Goal: Task Accomplishment & Management: Use online tool/utility

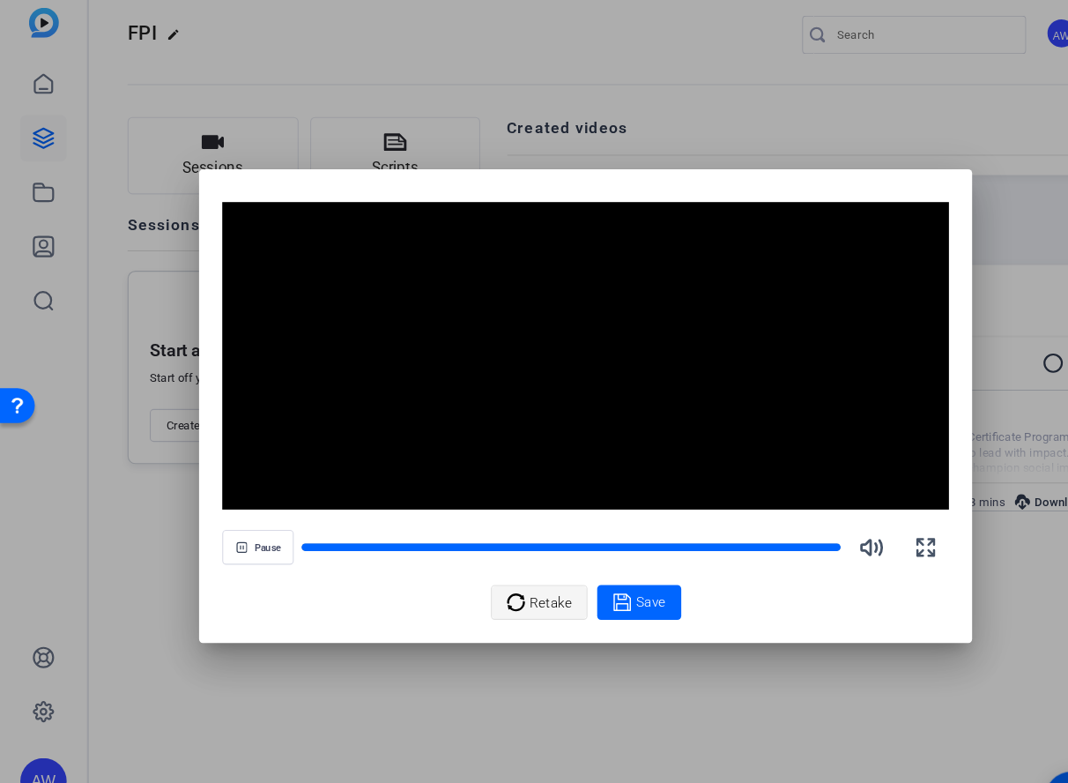
click at [489, 569] on span "Retake" at bounding box center [503, 570] width 38 height 33
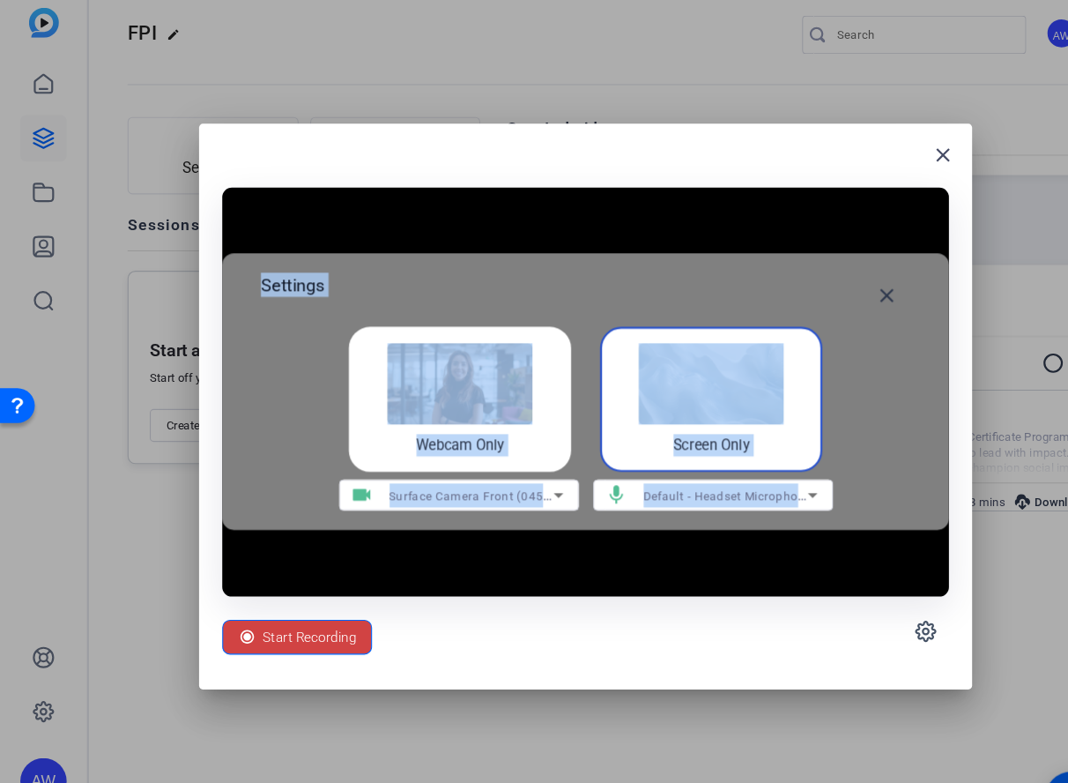
click at [673, 391] on img at bounding box center [649, 371] width 132 height 74
click at [650, 472] on span "Default - Headset Microphone (3.5mm connector) (2- Surface High Definition Audi…" at bounding box center [804, 472] width 434 height 14
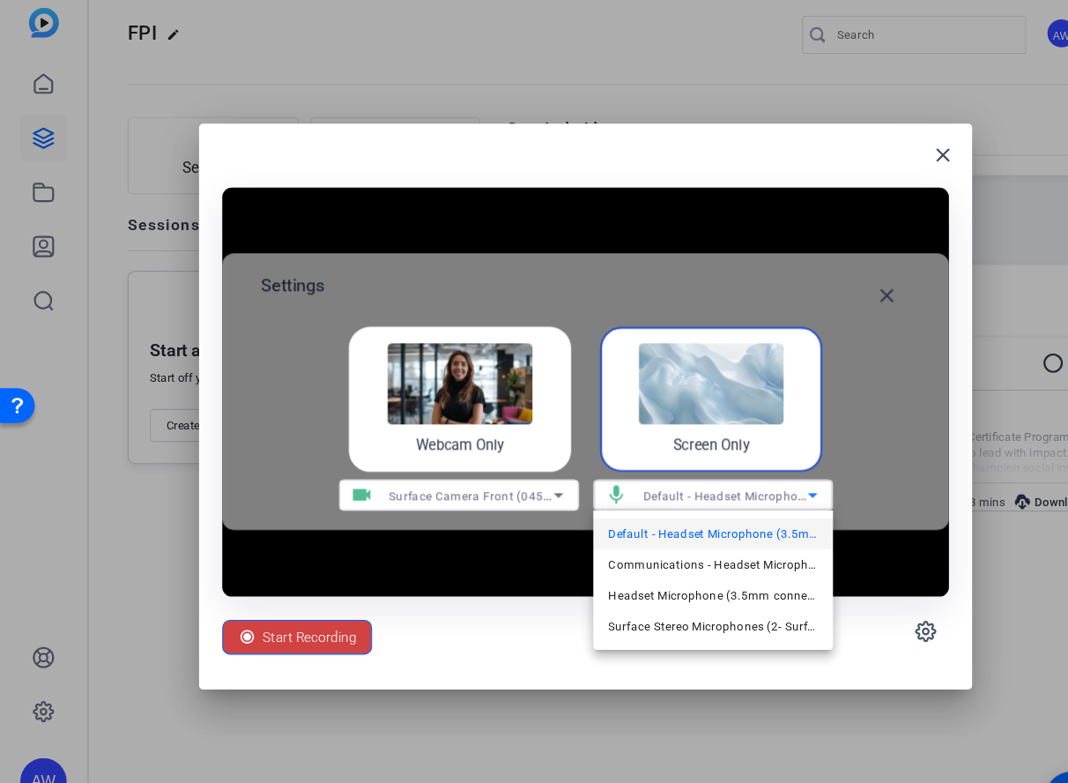
click at [611, 412] on div at bounding box center [534, 391] width 1068 height 783
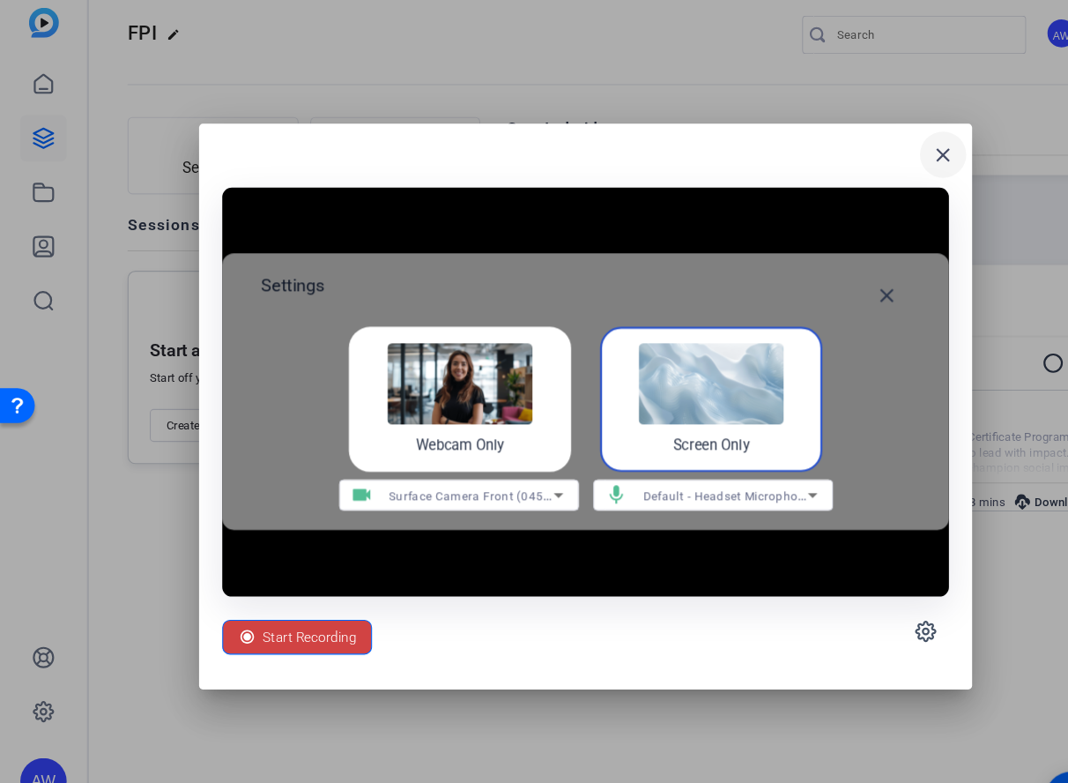
click at [865, 148] on span at bounding box center [860, 162] width 42 height 42
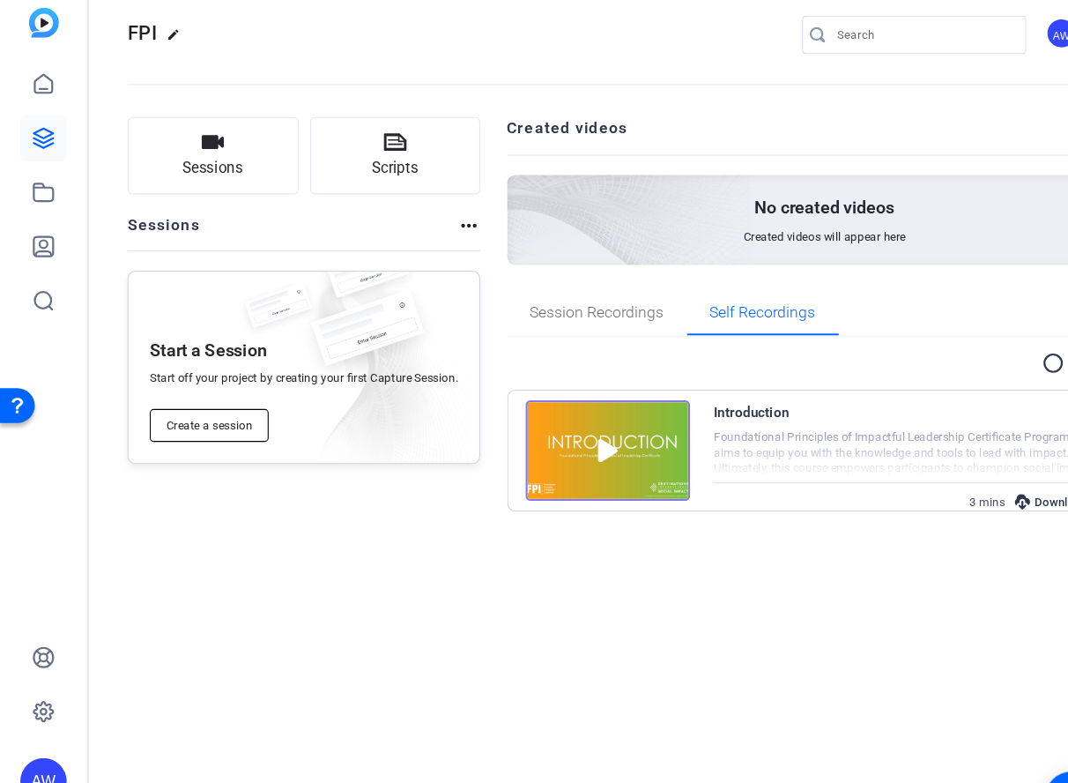
click at [204, 405] on span "Create a session" at bounding box center [191, 409] width 78 height 14
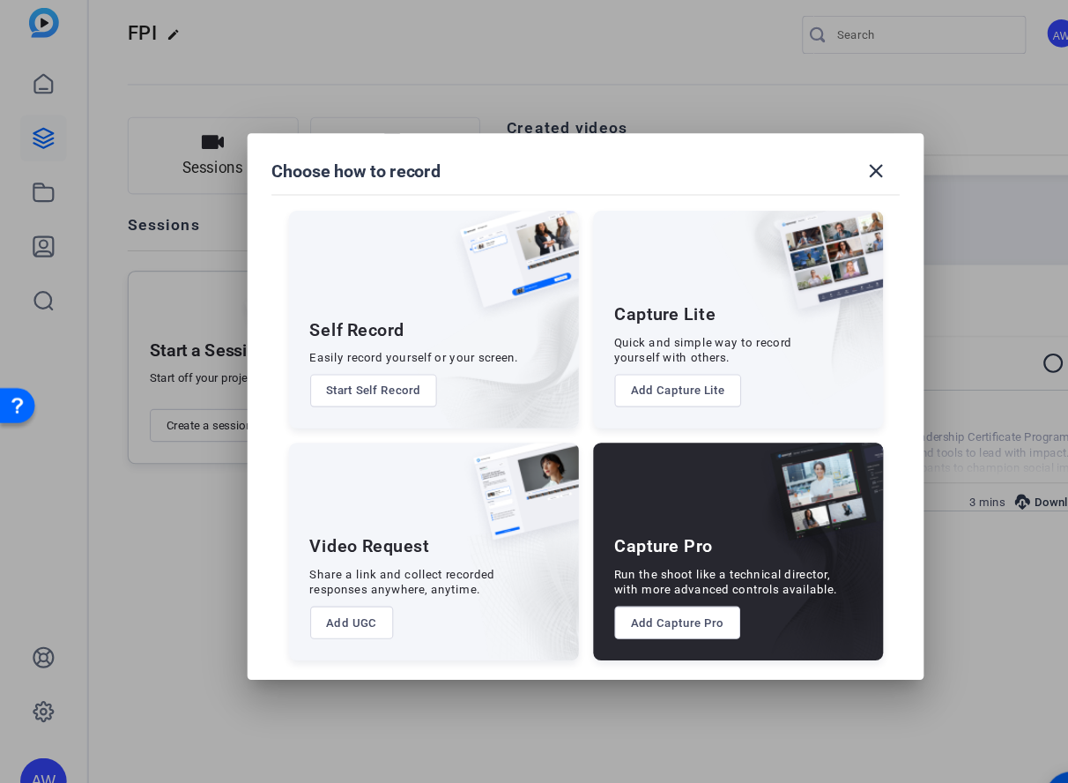
click at [319, 388] on button "Start Self Record" at bounding box center [341, 377] width 116 height 30
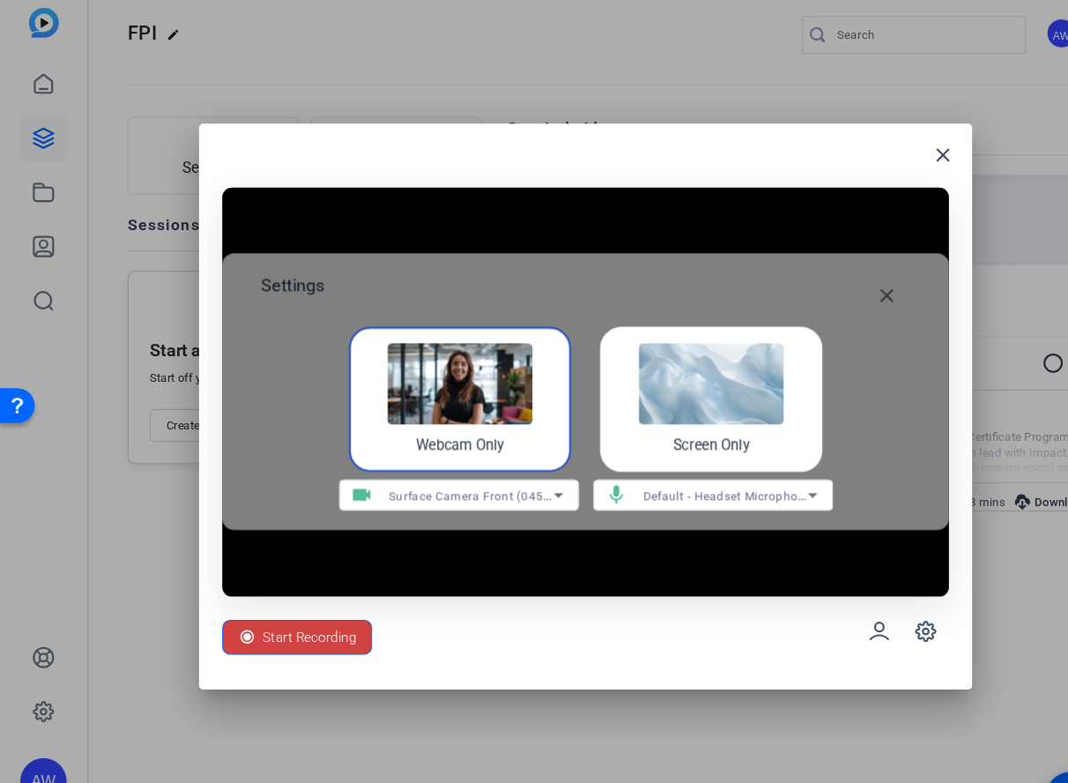
click at [694, 417] on div "Screen Only" at bounding box center [648, 385] width 203 height 132
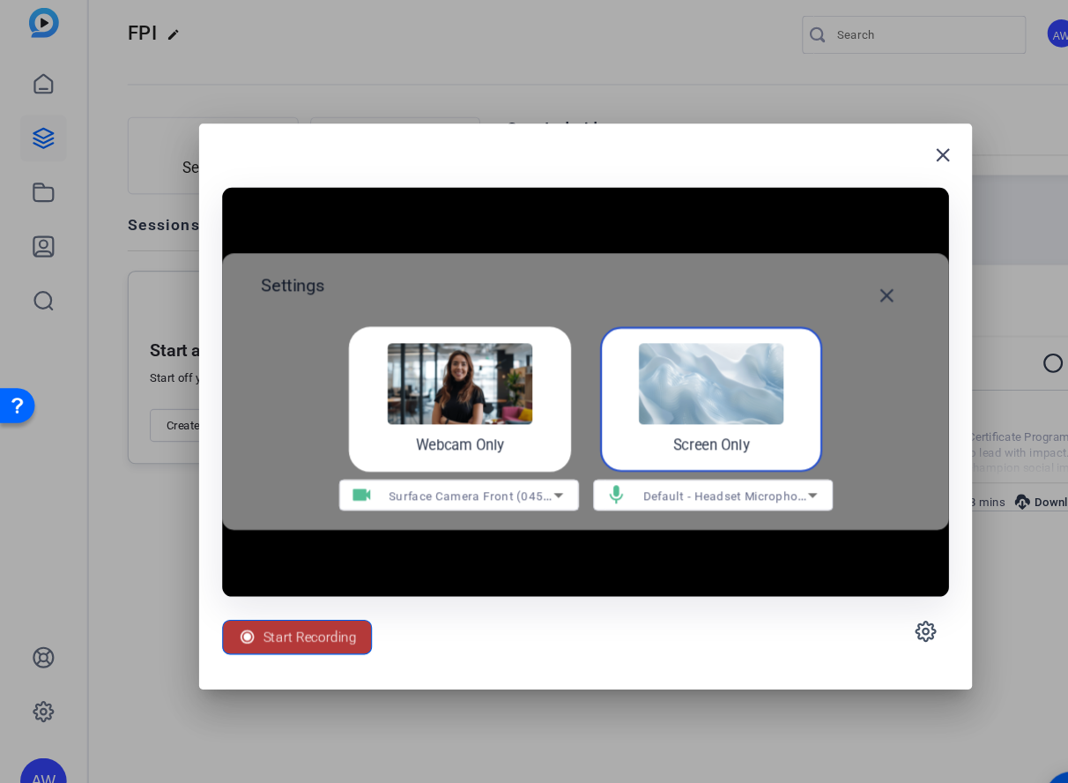
click at [264, 605] on span "Start Recording" at bounding box center [282, 601] width 85 height 33
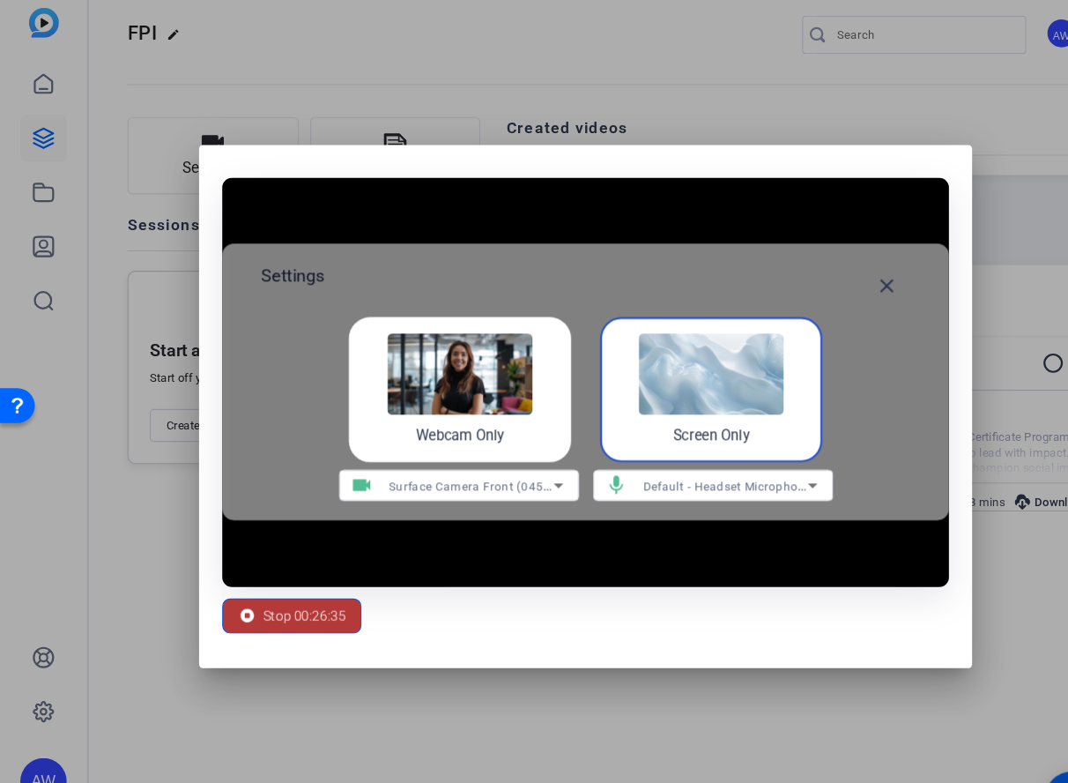
click at [254, 584] on span "Stop 00:26:35" at bounding box center [278, 582] width 76 height 33
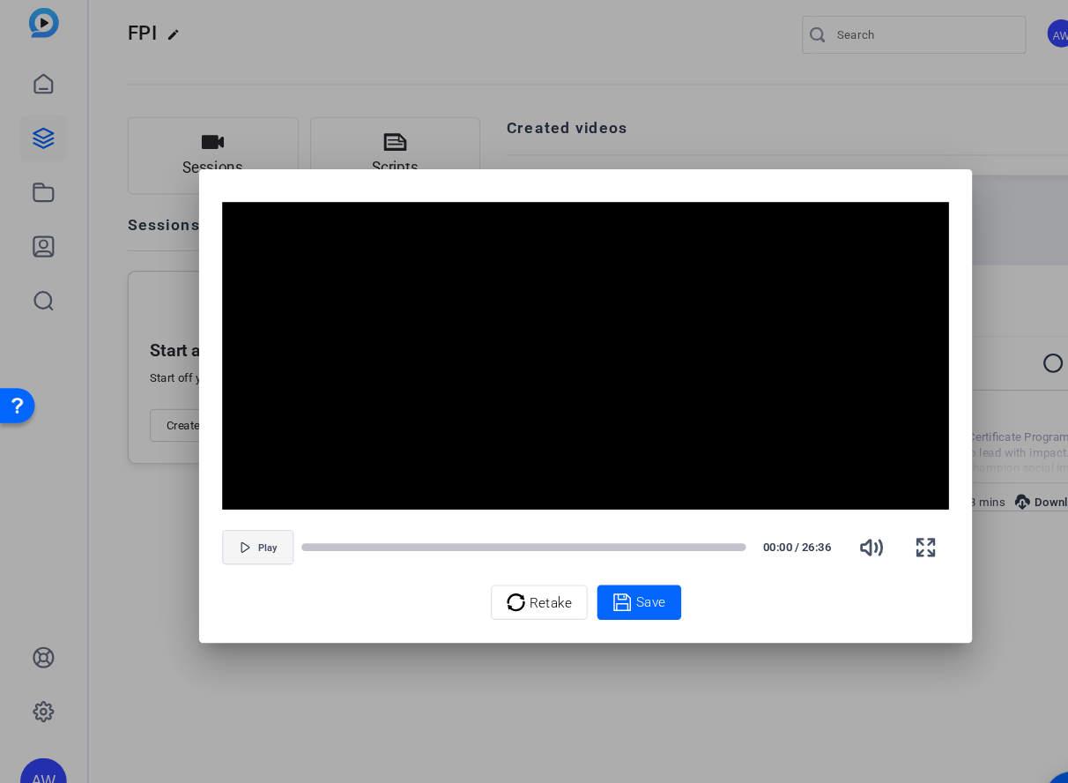
click at [242, 510] on span "button" at bounding box center [235, 520] width 63 height 42
click at [445, 520] on div at bounding box center [477, 520] width 405 height 9
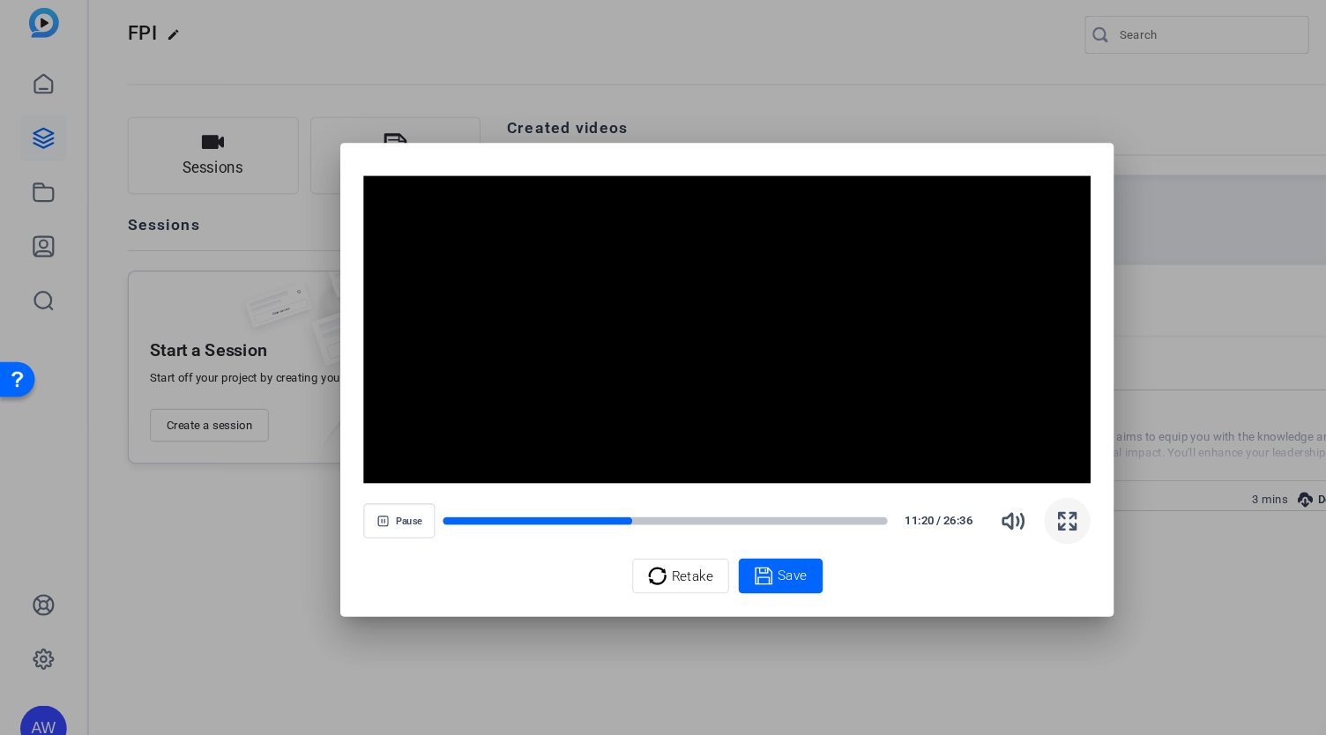
click at [970, 491] on icon "button" at bounding box center [973, 496] width 21 height 21
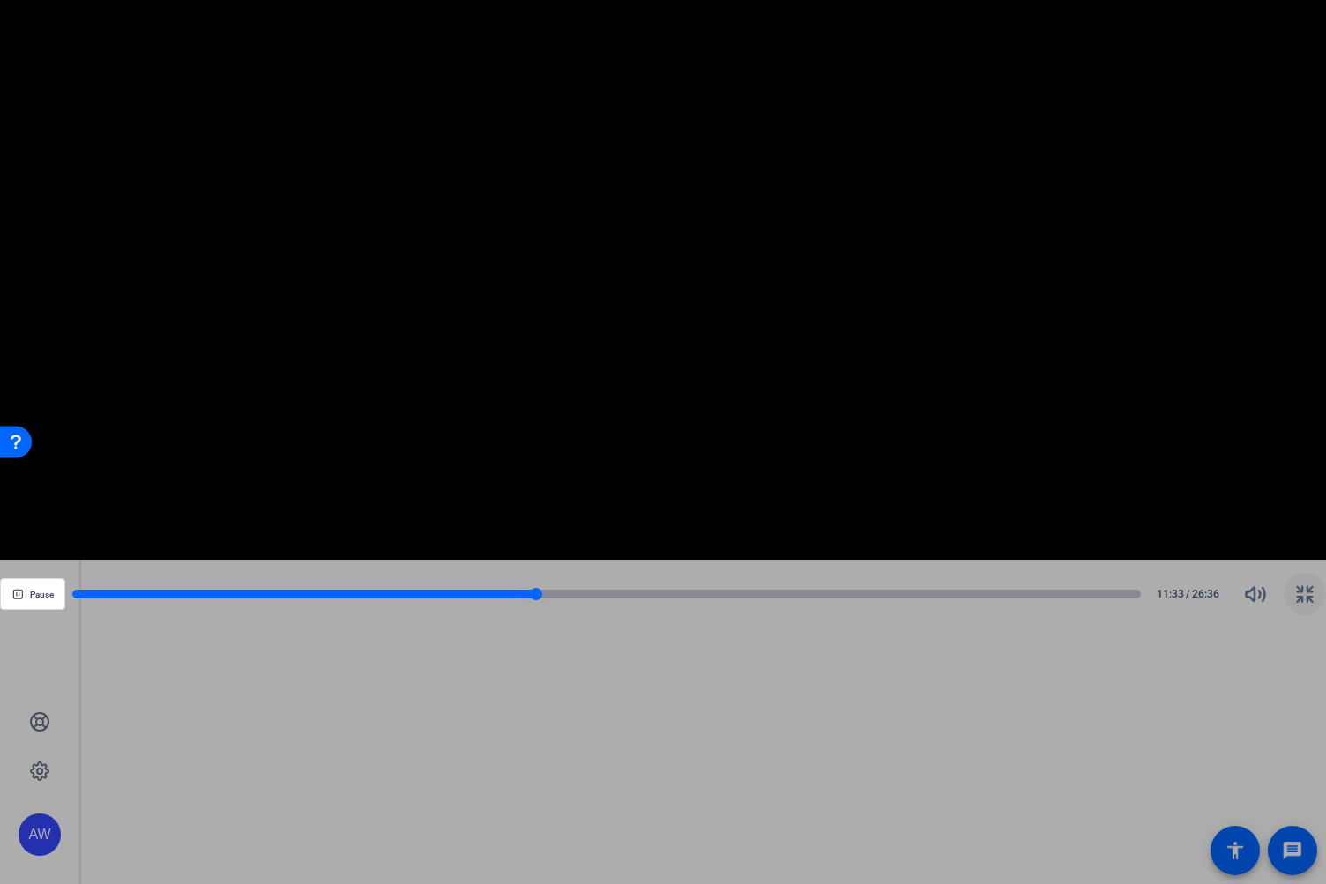
click at [488, 594] on div at bounding box center [304, 594] width 464 height 9
click at [413, 585] on div "Pause 10:22 / 26:36" at bounding box center [663, 594] width 1326 height 42
click at [413, 596] on div at bounding box center [280, 594] width 417 height 9
click at [320, 594] on div at bounding box center [244, 594] width 344 height 9
click at [242, 591] on div at bounding box center [196, 594] width 248 height 9
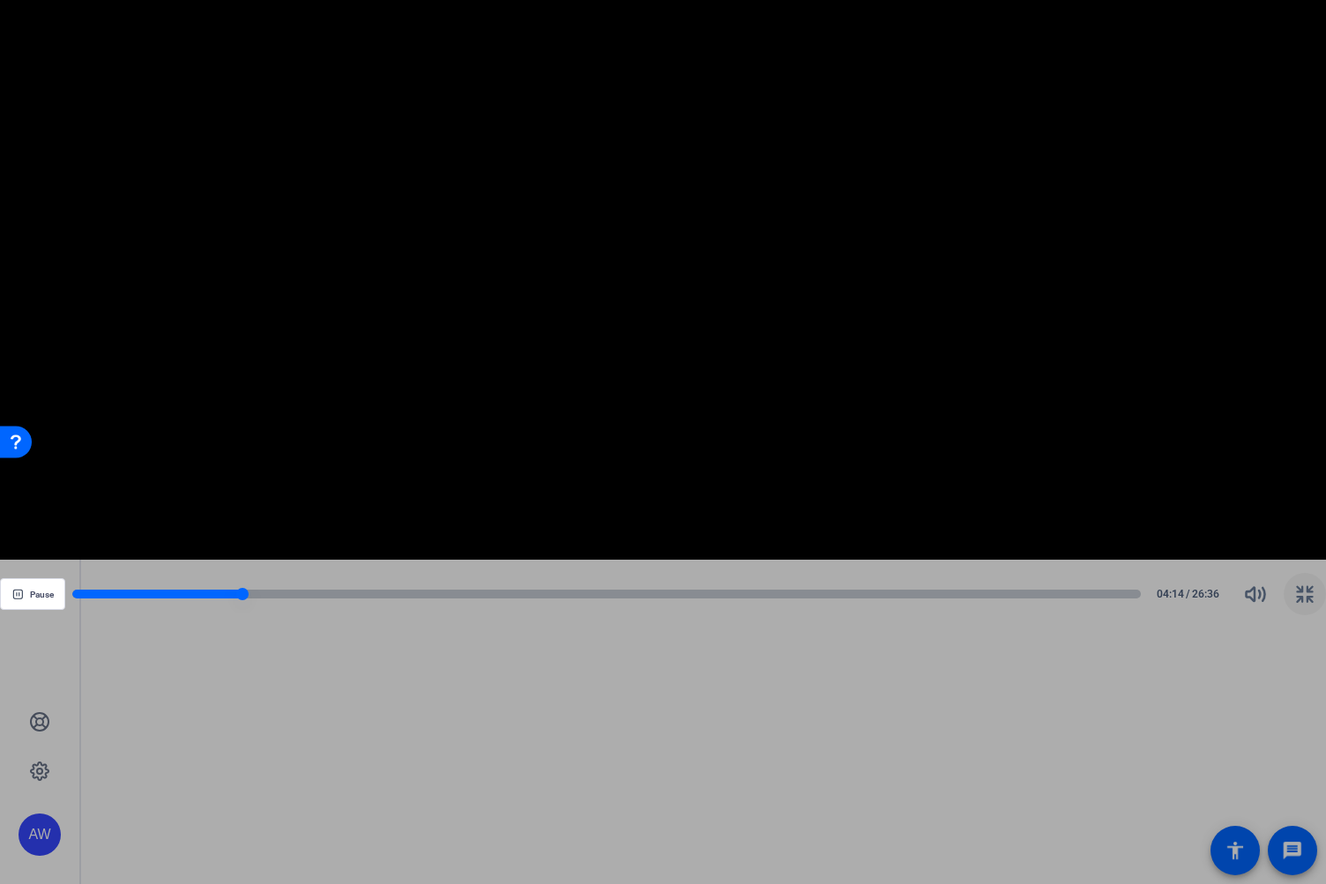
click at [173, 594] on div at bounding box center [157, 594] width 170 height 9
click at [235, 594] on div at bounding box center [606, 594] width 1068 height 9
click at [241, 594] on div at bounding box center [237, 594] width 12 height 12
click at [260, 595] on div at bounding box center [606, 594] width 1068 height 9
click at [301, 596] on div at bounding box center [606, 594] width 1068 height 9
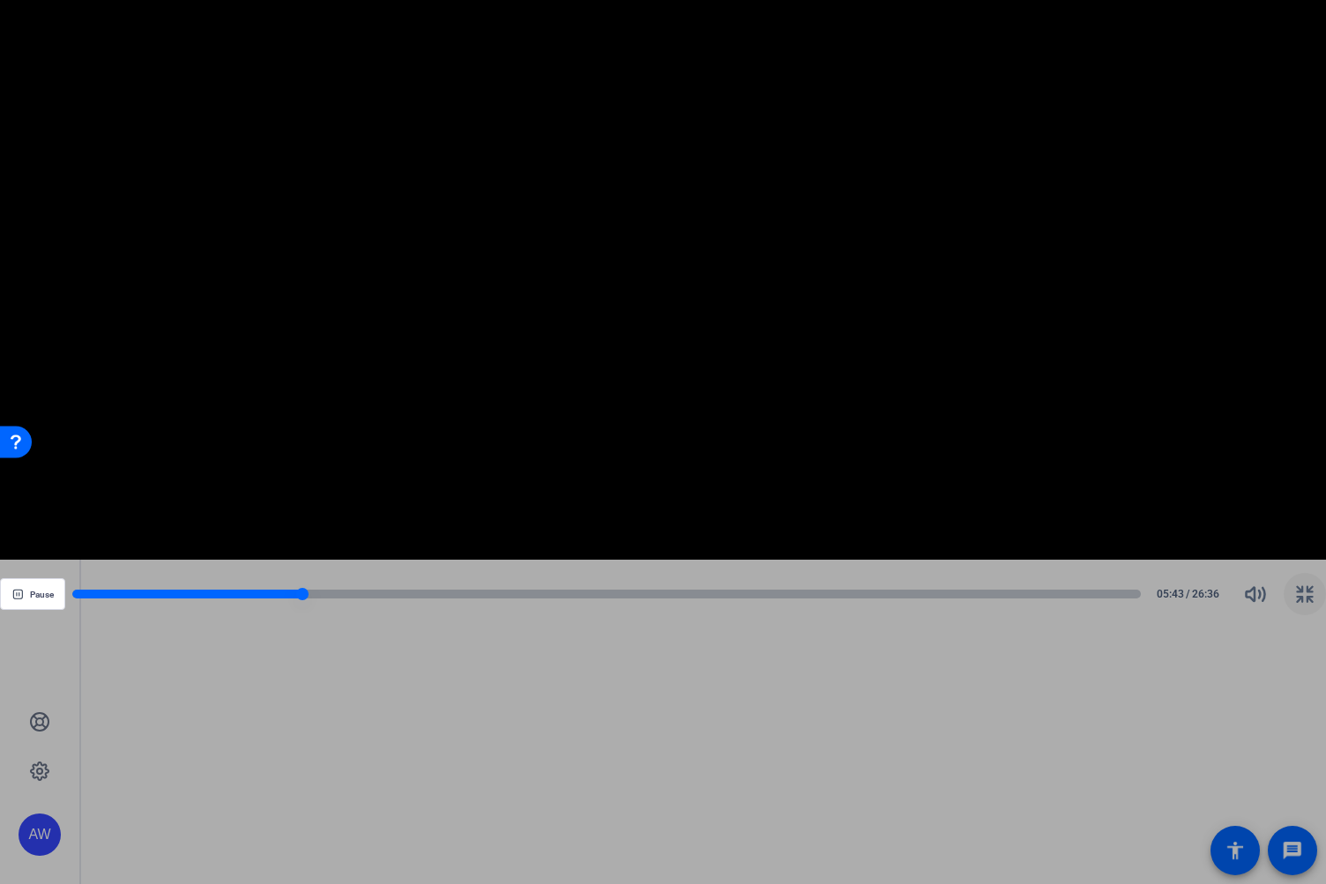
click at [334, 592] on div at bounding box center [606, 594] width 1068 height 9
click at [360, 594] on div at bounding box center [606, 594] width 1068 height 9
click at [375, 595] on div at bounding box center [606, 594] width 1068 height 9
click at [391, 596] on div at bounding box center [606, 594] width 1068 height 9
click at [449, 596] on div at bounding box center [606, 594] width 1068 height 9
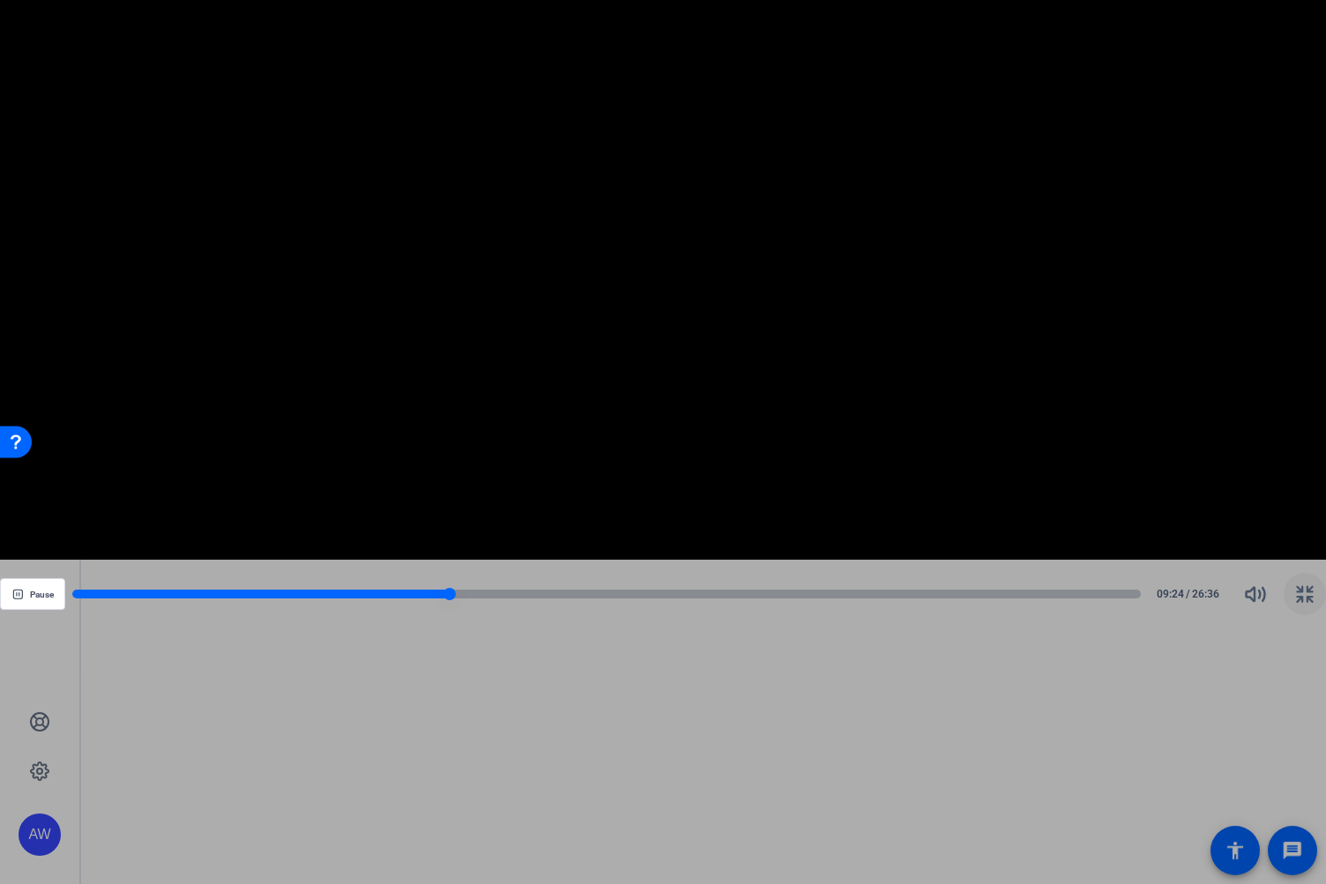
click at [443, 597] on div at bounding box center [260, 594] width 377 height 9
click at [425, 595] on div at bounding box center [257, 594] width 371 height 9
click at [406, 594] on div at bounding box center [258, 594] width 373 height 9
click at [375, 592] on div at bounding box center [239, 594] width 334 height 9
click at [382, 596] on div at bounding box center [606, 594] width 1068 height 9
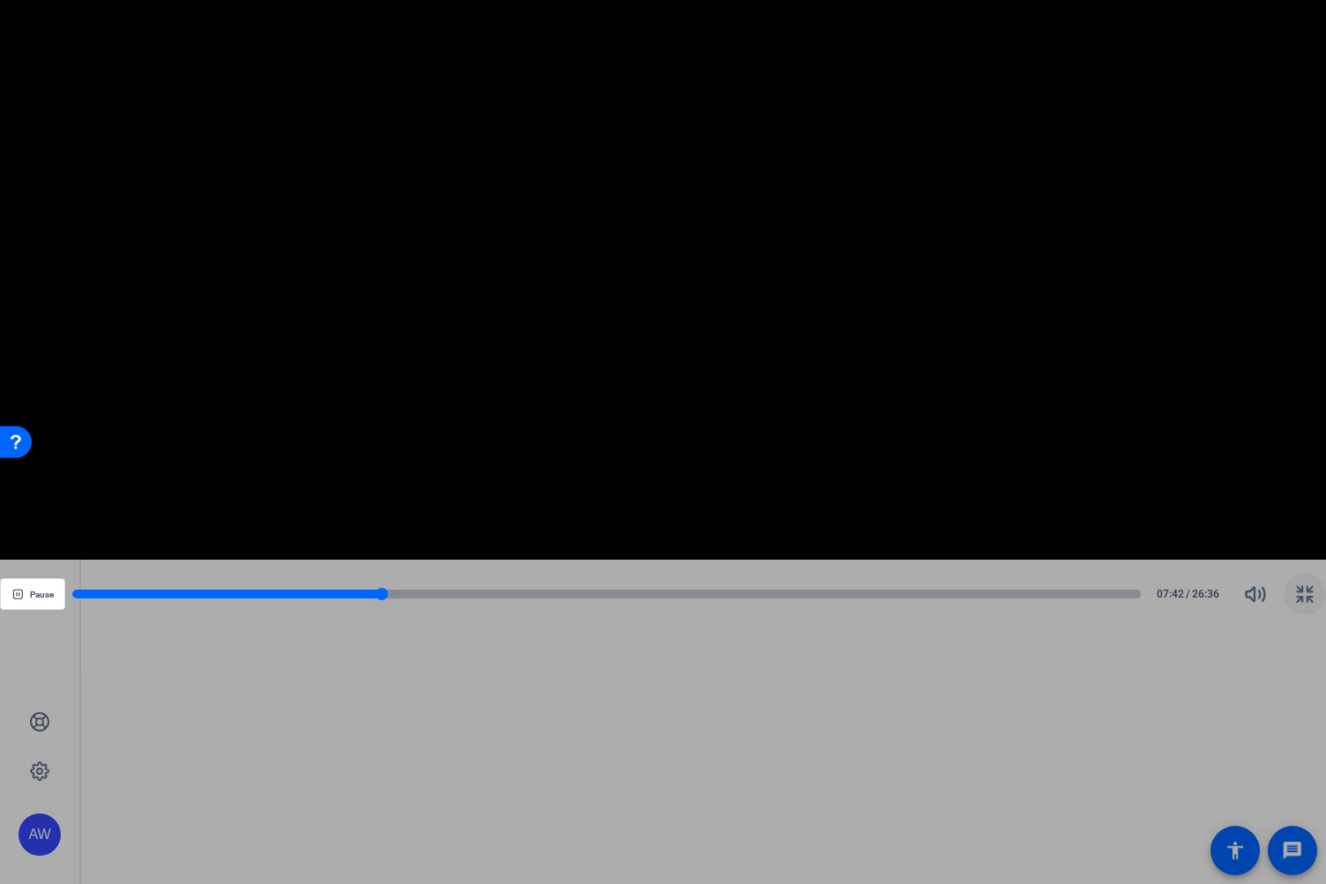
click at [394, 597] on div at bounding box center [606, 594] width 1068 height 9
click at [396, 597] on div at bounding box center [395, 594] width 12 height 12
click at [415, 596] on div at bounding box center [606, 594] width 1068 height 9
click at [430, 596] on div at bounding box center [606, 594] width 1068 height 9
click at [447, 593] on div at bounding box center [606, 594] width 1068 height 9
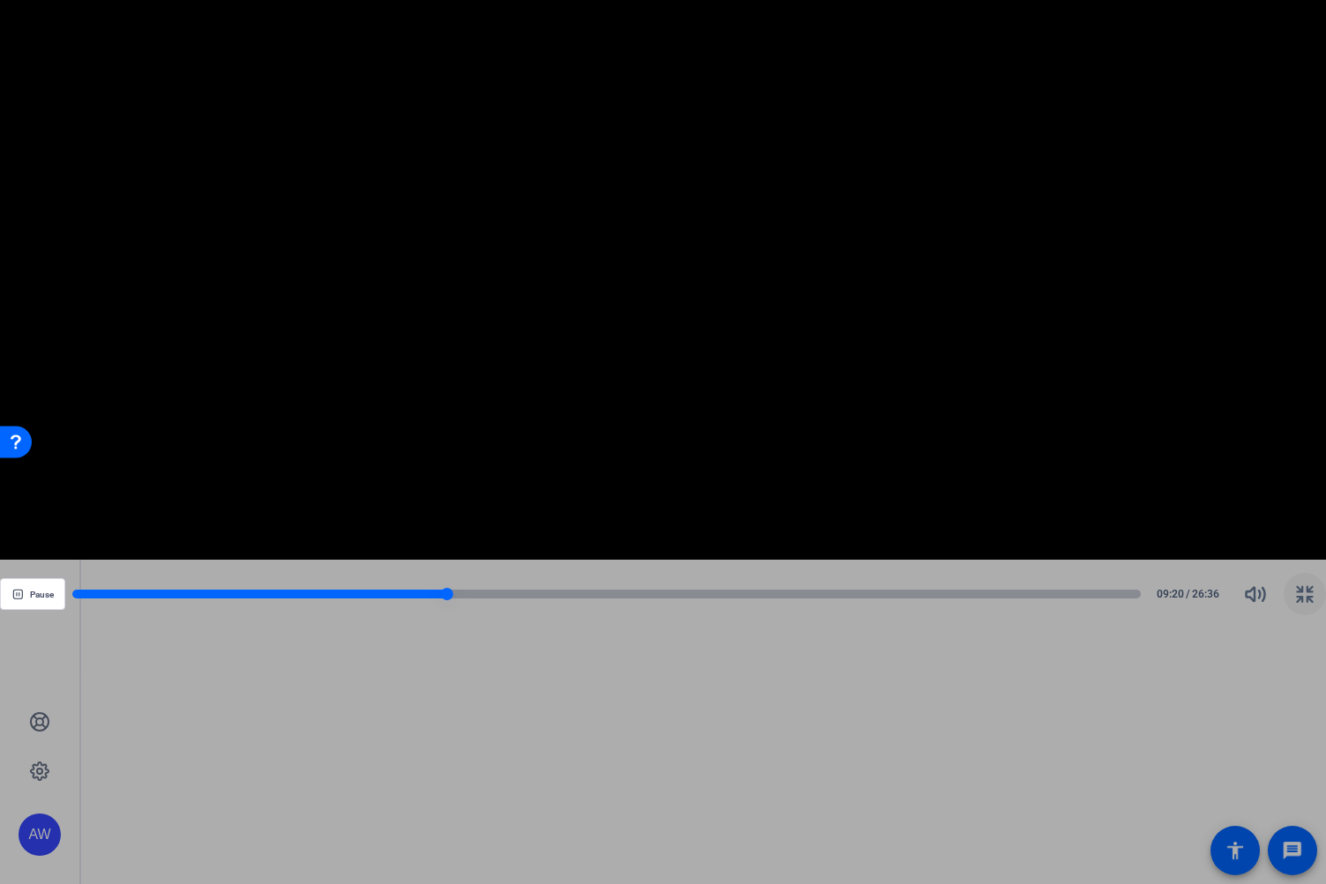
click at [475, 591] on div at bounding box center [606, 594] width 1068 height 9
click at [465, 597] on div at bounding box center [274, 594] width 404 height 9
click at [441, 597] on div at bounding box center [268, 594] width 393 height 9
click at [553, 605] on div "Pause 09:11 / 26:36" at bounding box center [663, 594] width 1326 height 42
click at [517, 585] on div "Pause 09:12 / 26:36" at bounding box center [663, 594] width 1326 height 42
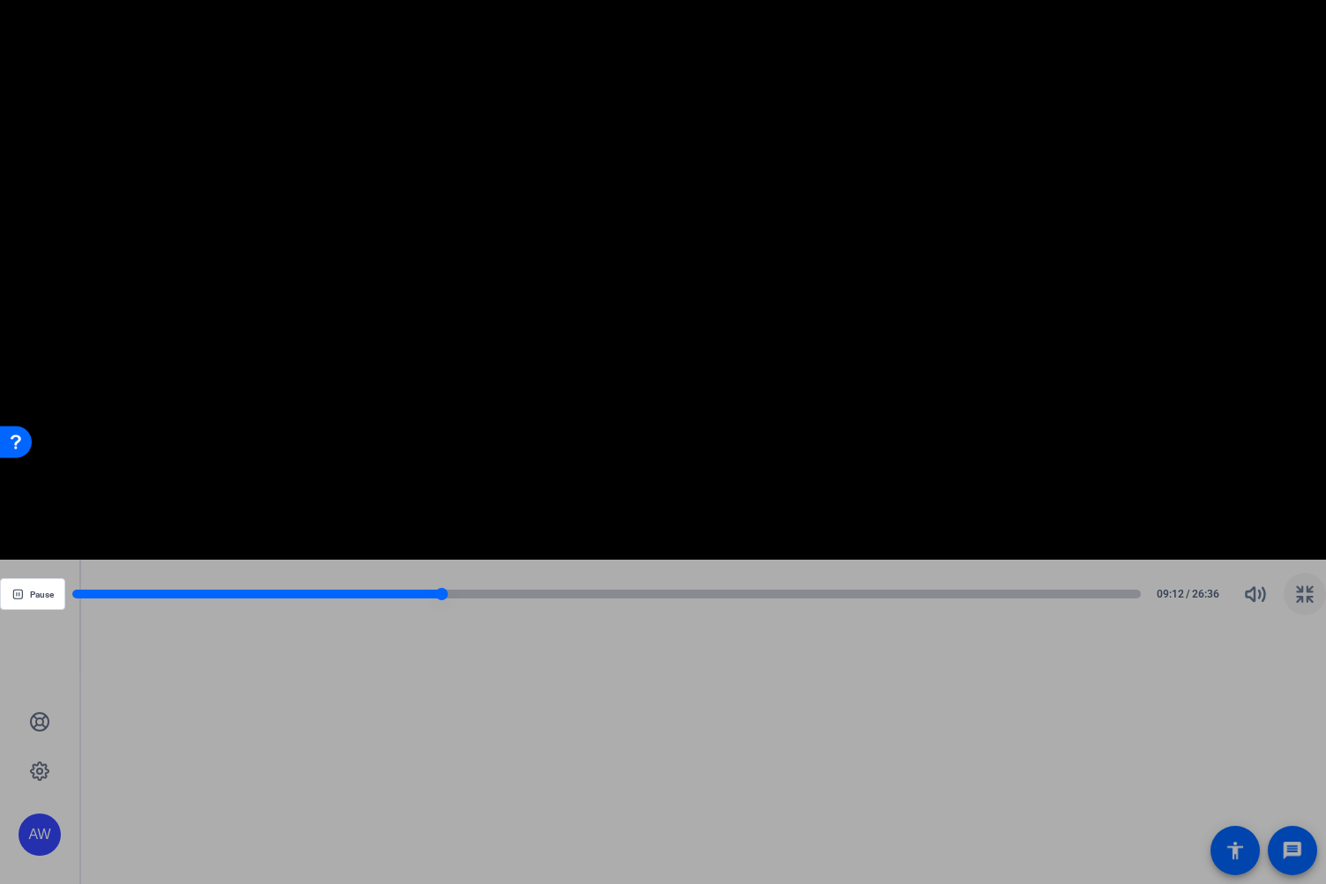
click at [517, 594] on div at bounding box center [606, 594] width 1068 height 9
click at [566, 584] on div "Pause 11:06 / 26:36" at bounding box center [663, 594] width 1326 height 42
click at [566, 595] on div at bounding box center [606, 594] width 1068 height 9
click at [32, 599] on span "Pause" at bounding box center [42, 595] width 24 height 11
click at [1213, 31] on video "Video Player" at bounding box center [663, 280] width 1326 height 560
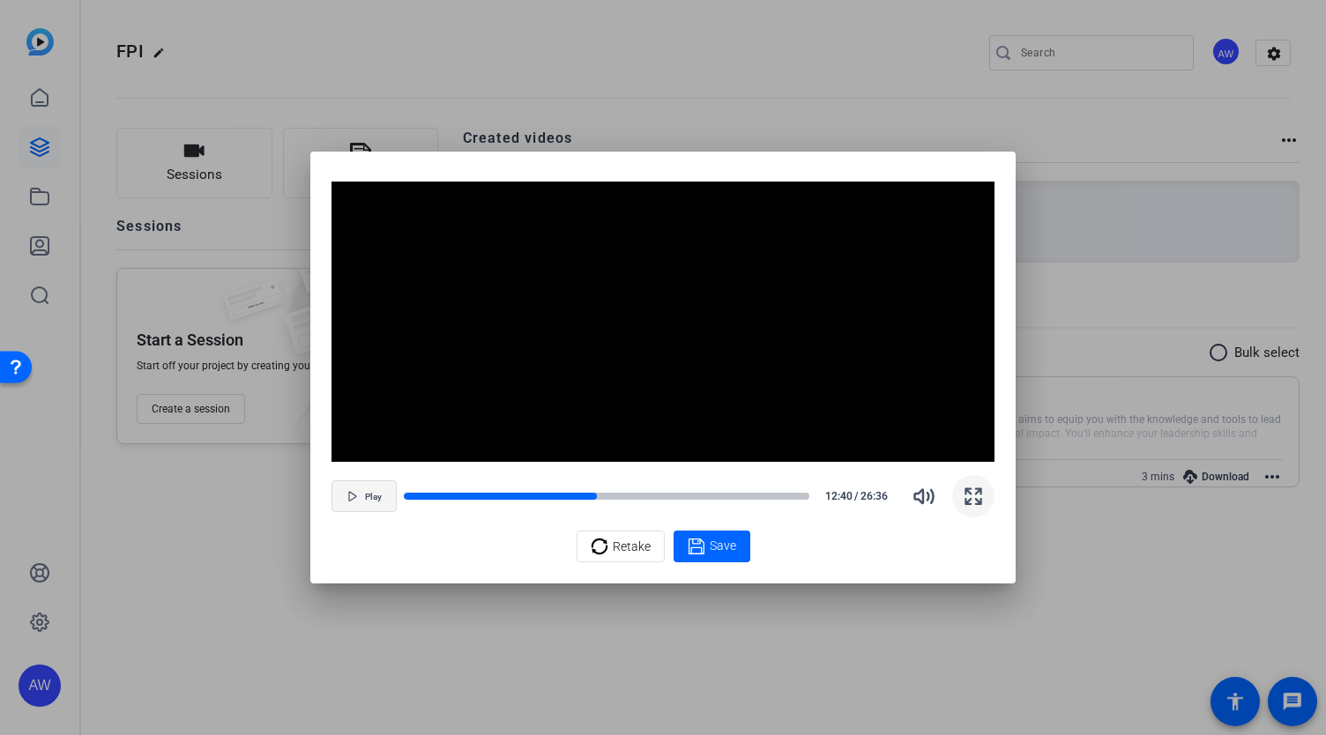
click at [358, 492] on span "button" at bounding box center [363, 496] width 63 height 42
click at [342, 498] on span "button" at bounding box center [363, 496] width 63 height 42
click at [367, 498] on span "Play" at bounding box center [373, 497] width 17 height 11
click at [353, 501] on span "button" at bounding box center [363, 496] width 63 height 42
click at [368, 491] on span "Play" at bounding box center [373, 495] width 17 height 13
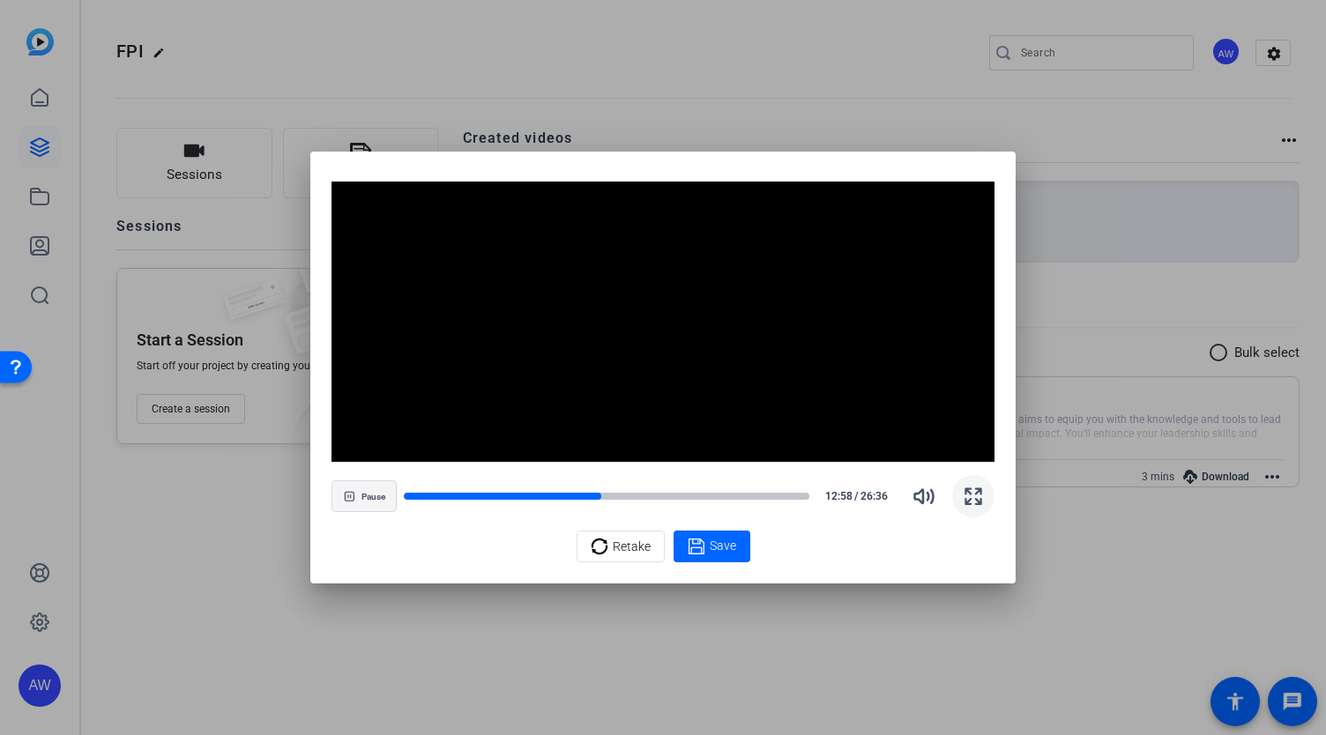
click at [353, 494] on icon "button" at bounding box center [349, 496] width 9 height 9
click at [369, 495] on span "Play" at bounding box center [373, 497] width 17 height 11
click at [369, 495] on span "Pause" at bounding box center [373, 497] width 24 height 11
click at [1076, 627] on div at bounding box center [663, 367] width 1326 height 735
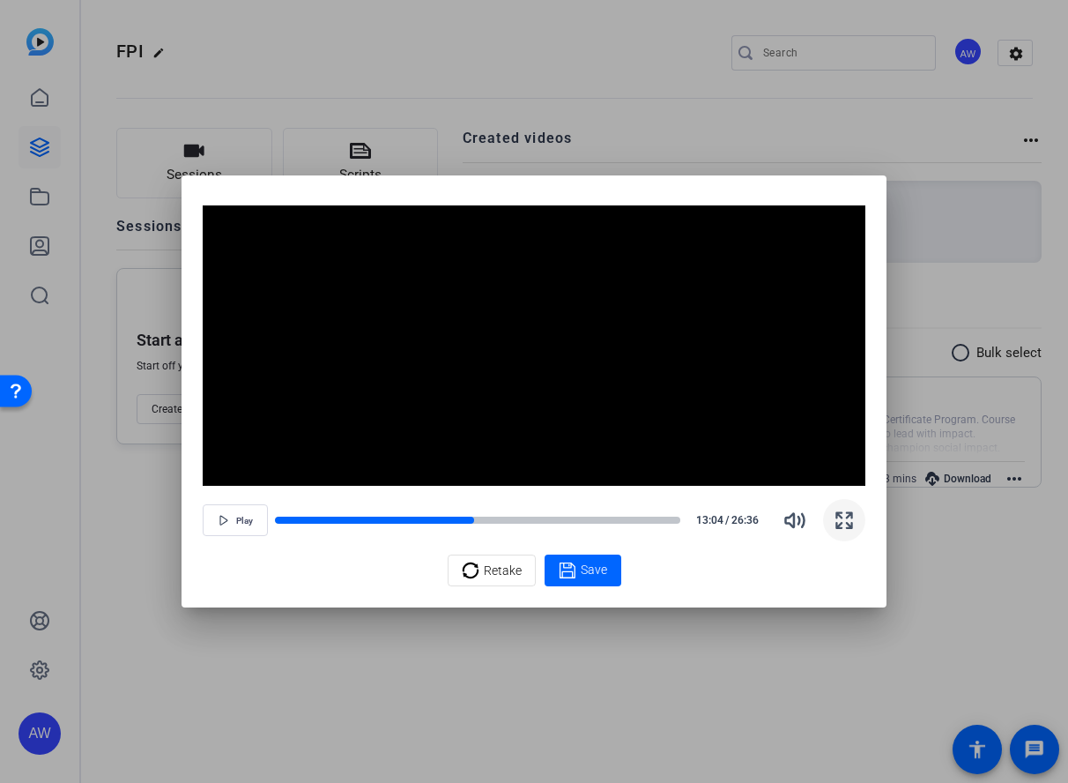
click at [871, 579] on div "Video Player is loading. Play Video Play Mute Current Time 13:03 / Duration 26:…" at bounding box center [534, 390] width 705 height 431
click at [809, 68] on div at bounding box center [534, 391] width 1068 height 783
click at [515, 571] on span "Retake" at bounding box center [503, 570] width 38 height 33
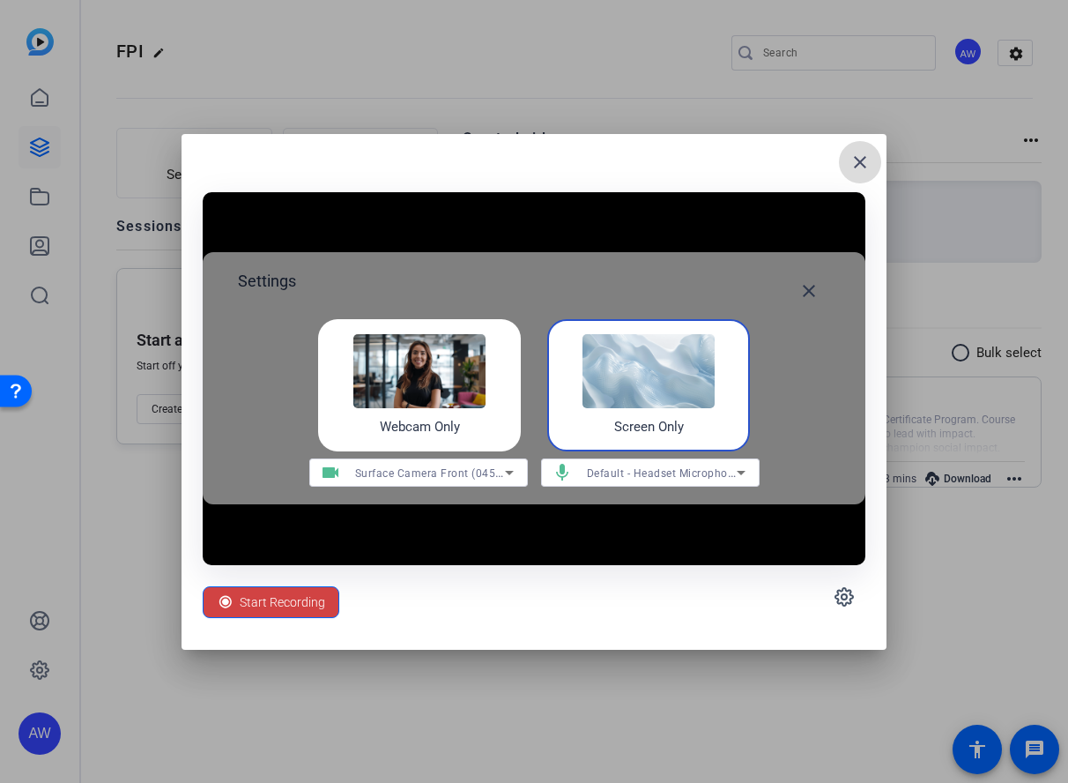
click at [864, 157] on mat-icon "close" at bounding box center [860, 162] width 21 height 21
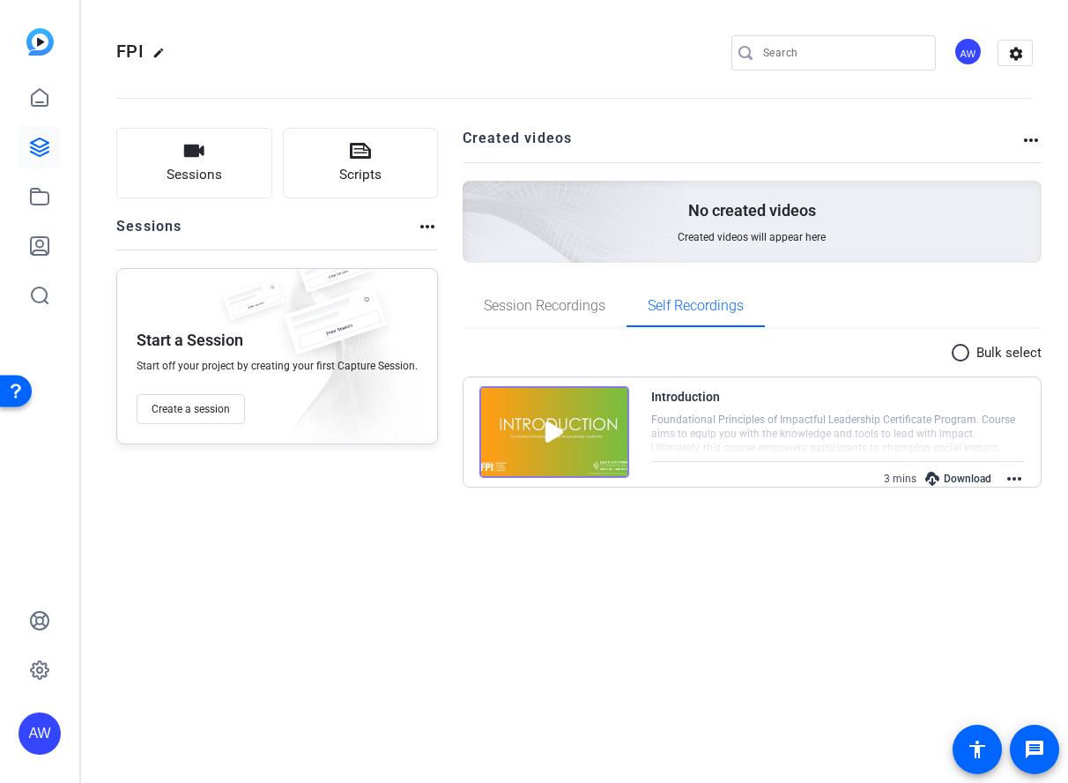
click at [1019, 473] on mat-icon "more_horiz" at bounding box center [1014, 478] width 21 height 21
click at [957, 516] on span "Delete Video" at bounding box center [973, 520] width 78 height 21
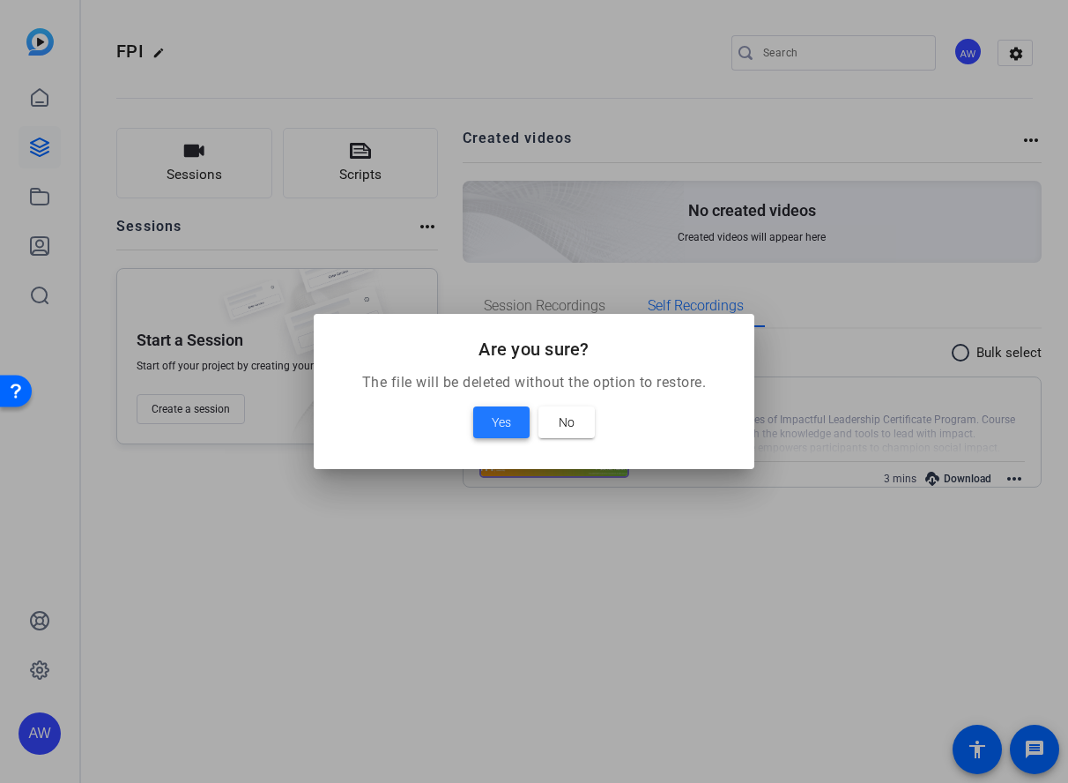
click at [485, 417] on span at bounding box center [501, 422] width 56 height 42
